Goal: Navigation & Orientation: Find specific page/section

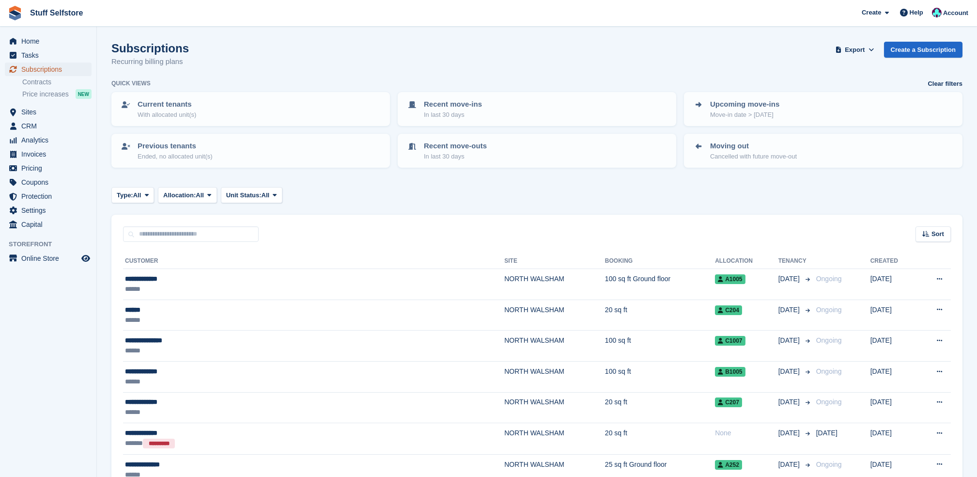
click at [58, 65] on span "Subscriptions" at bounding box center [50, 69] width 58 height 14
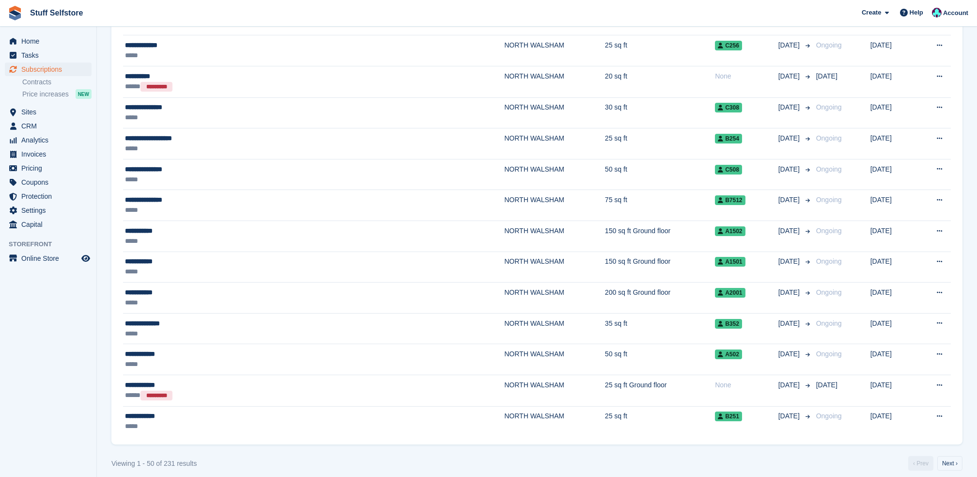
scroll to position [1389, 0]
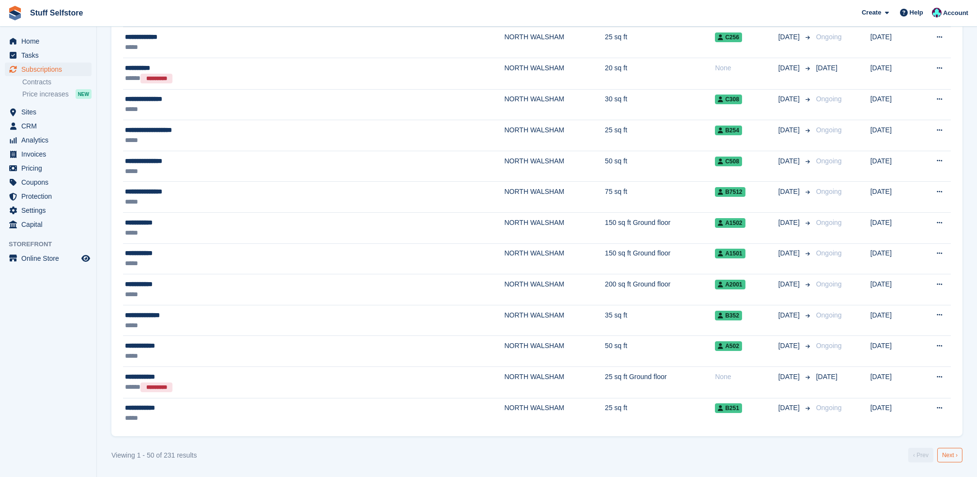
click at [951, 459] on link "Next ›" at bounding box center [949, 455] width 25 height 15
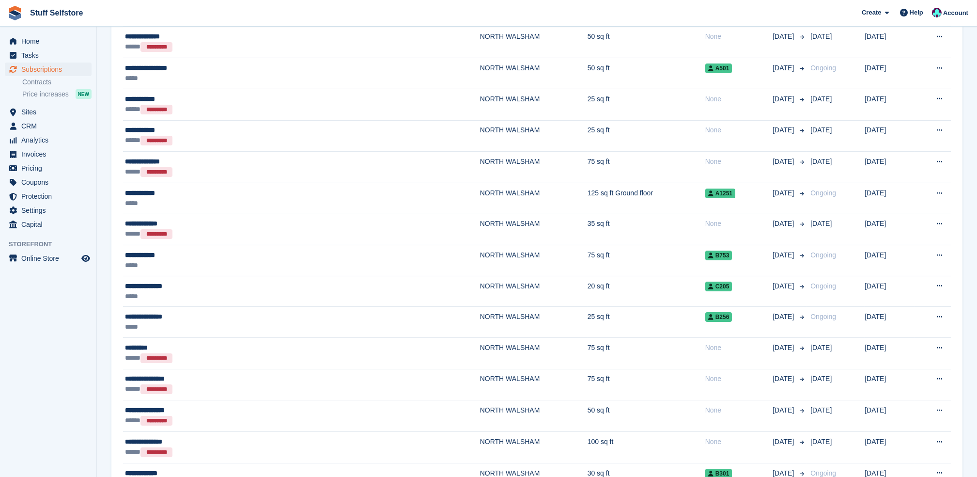
scroll to position [1394, 0]
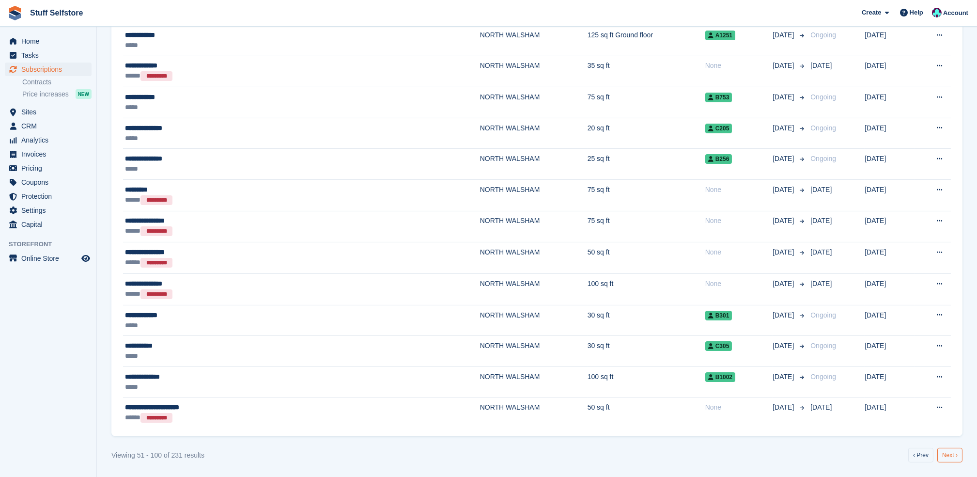
click at [953, 451] on link "Next ›" at bounding box center [949, 455] width 25 height 15
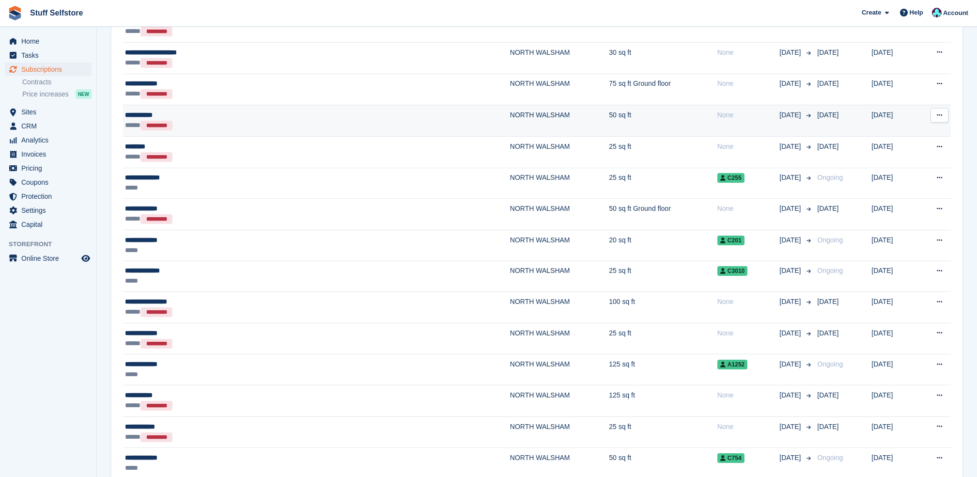
scroll to position [1401, 0]
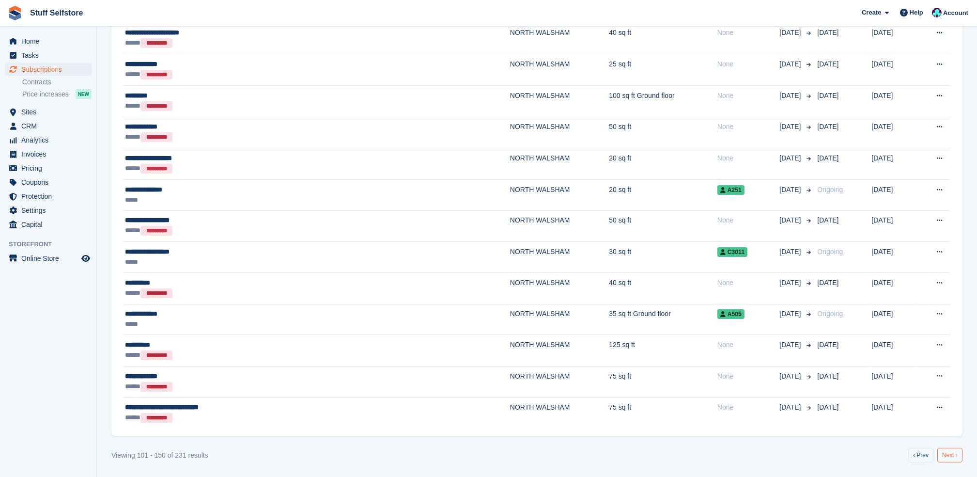
click at [957, 457] on link "Next ›" at bounding box center [949, 455] width 25 height 15
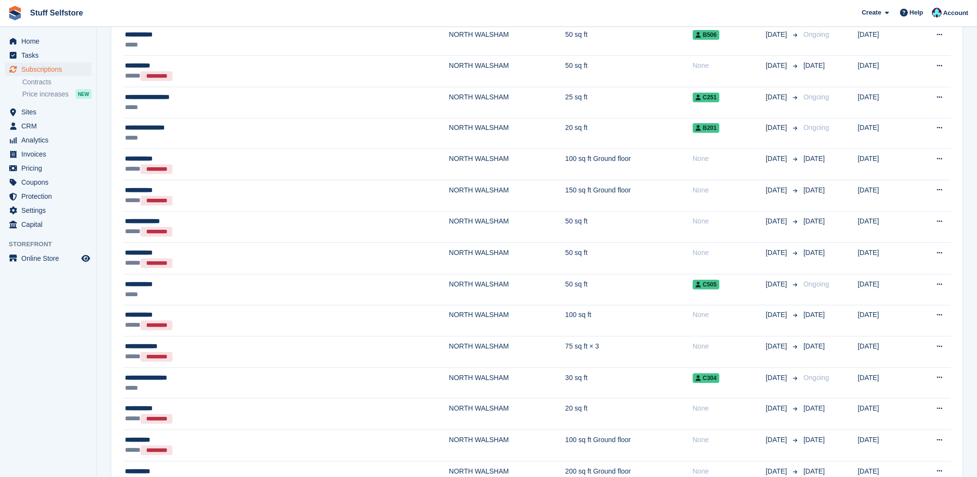
scroll to position [1401, 0]
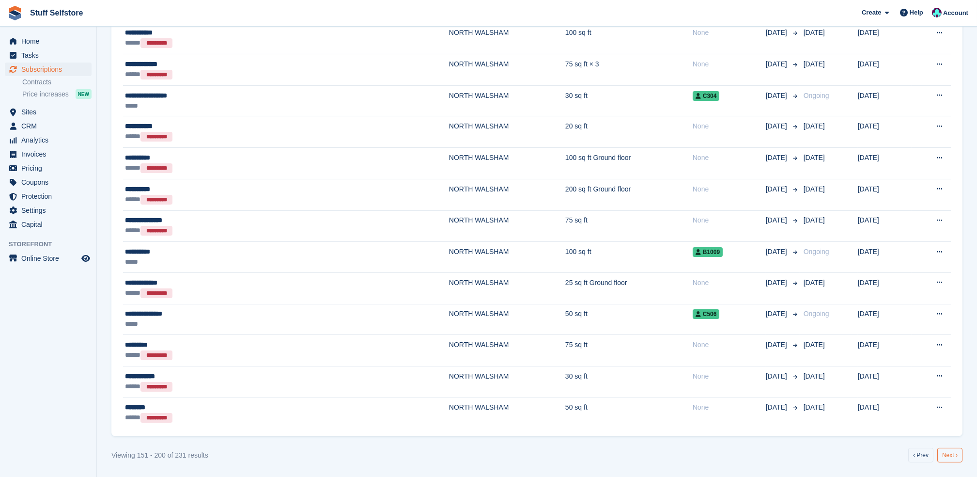
click at [953, 449] on link "Next ›" at bounding box center [949, 455] width 25 height 15
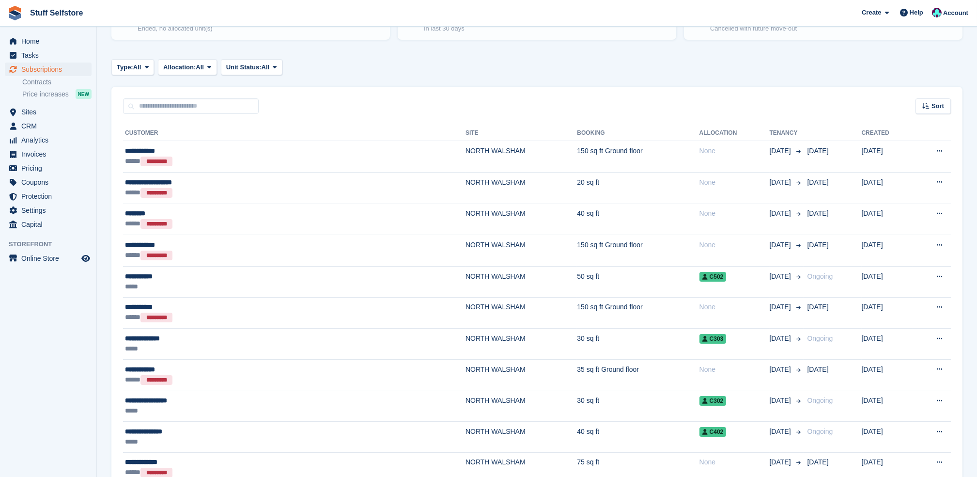
scroll to position [96, 0]
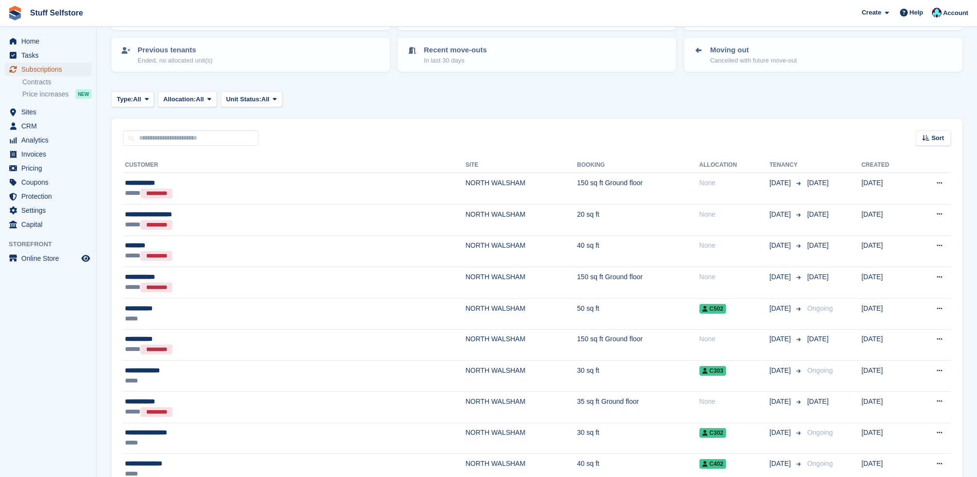
click at [33, 68] on span "Subscriptions" at bounding box center [50, 69] width 58 height 14
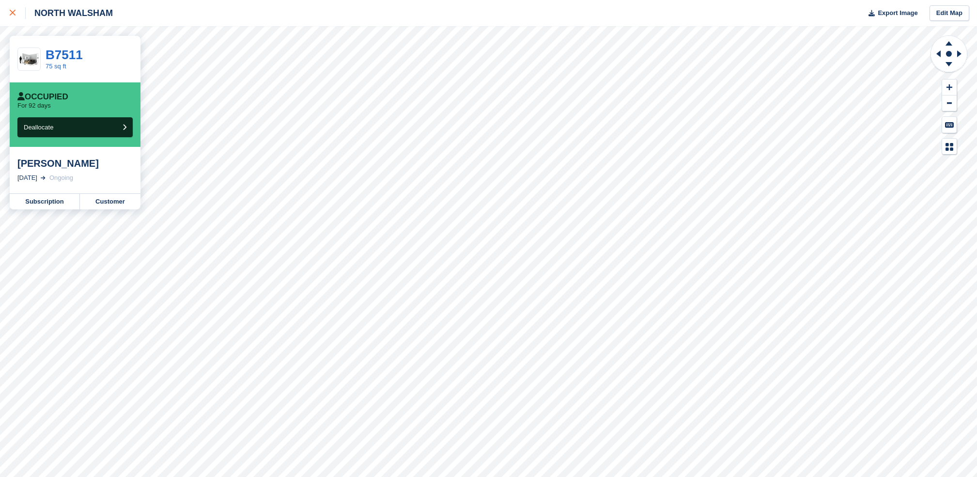
click at [7, 9] on link at bounding box center [13, 13] width 26 height 26
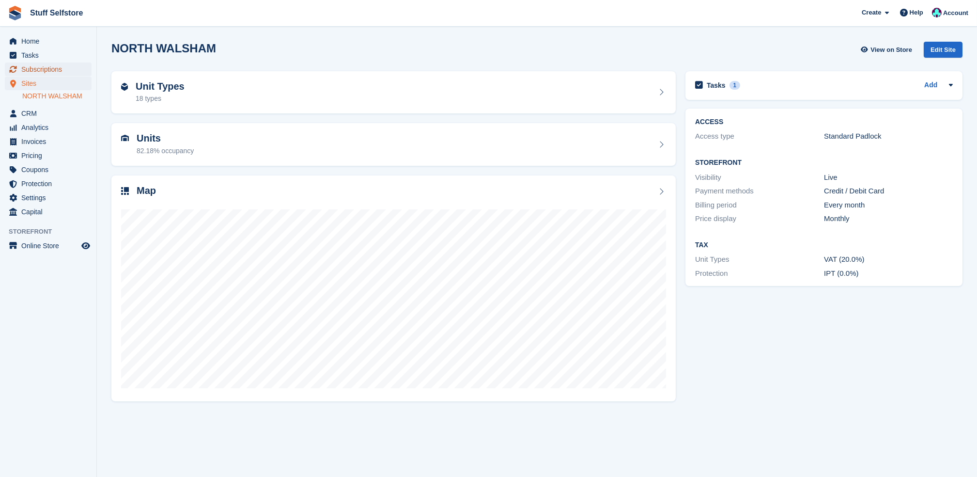
click at [68, 67] on span "Subscriptions" at bounding box center [50, 69] width 58 height 14
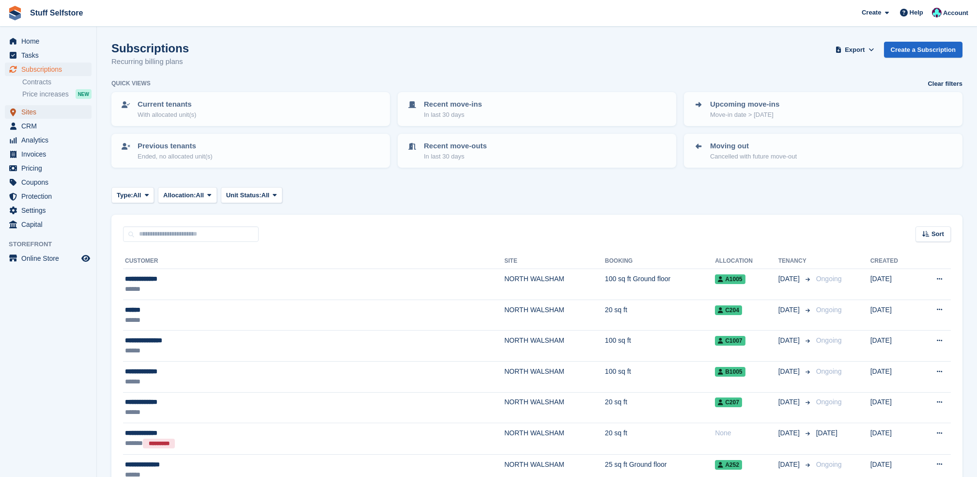
click at [45, 105] on span "Sites" at bounding box center [50, 112] width 58 height 14
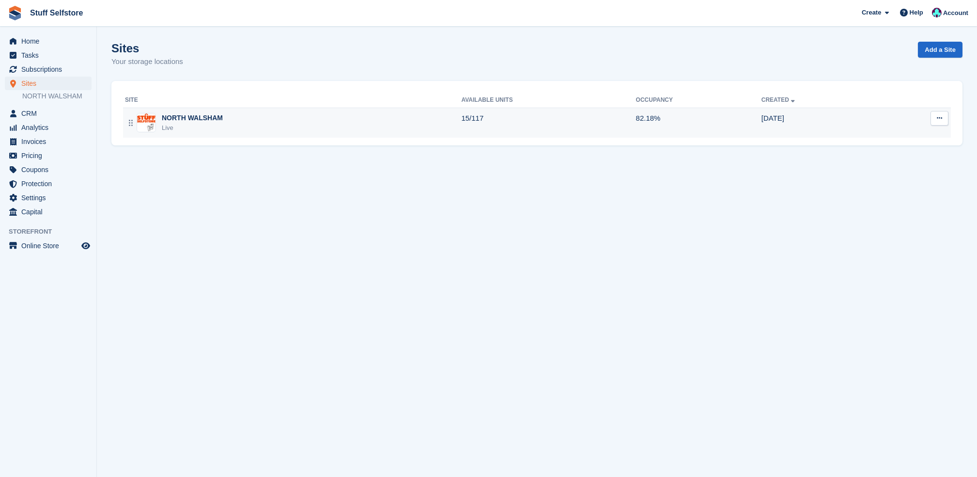
click at [520, 136] on td "15/117" at bounding box center [548, 123] width 174 height 30
